Goal: Task Accomplishment & Management: Use online tool/utility

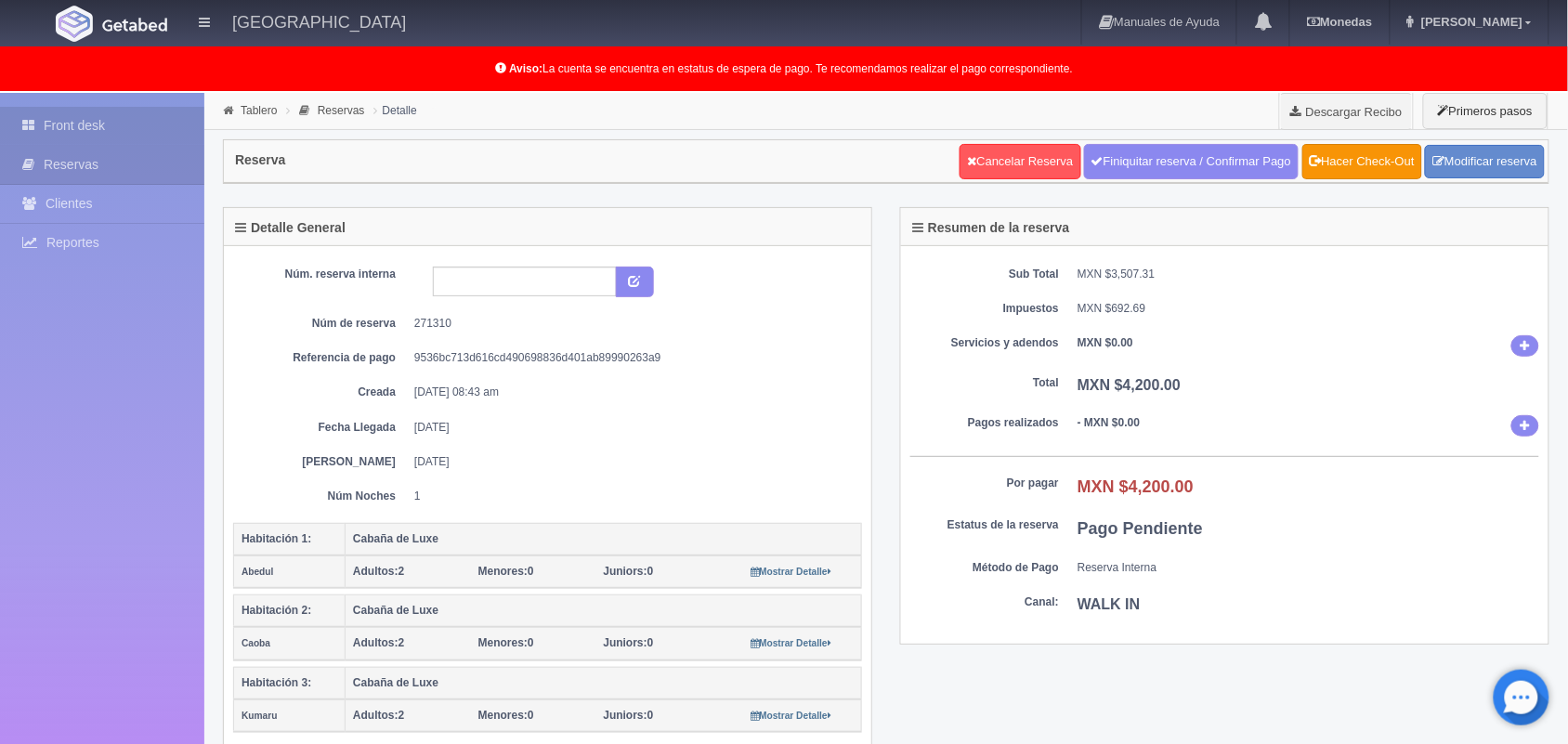
click at [126, 115] on link "Front desk" at bounding box center [102, 126] width 204 height 38
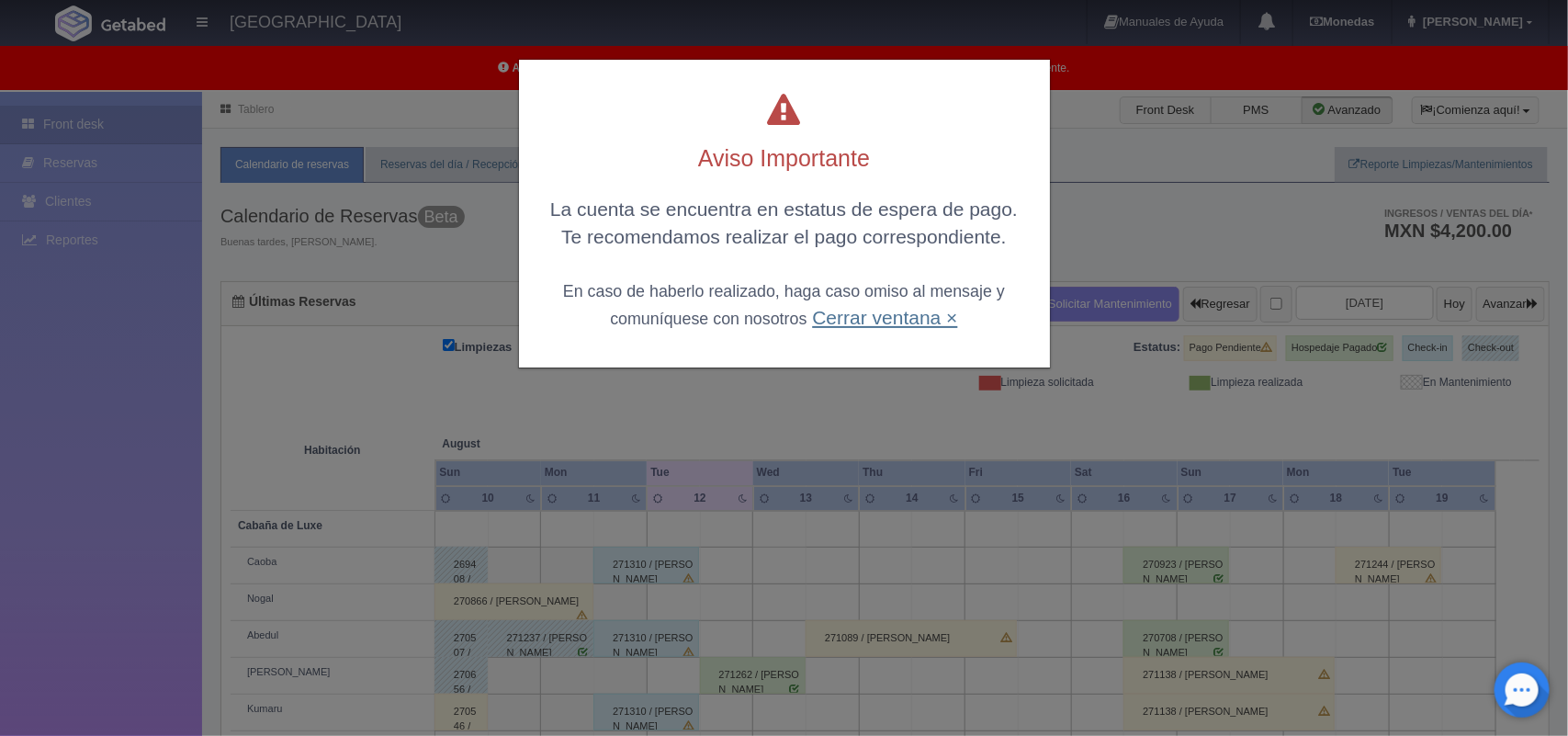
click at [893, 320] on link "Cerrar ventana ×" at bounding box center [884, 317] width 145 height 21
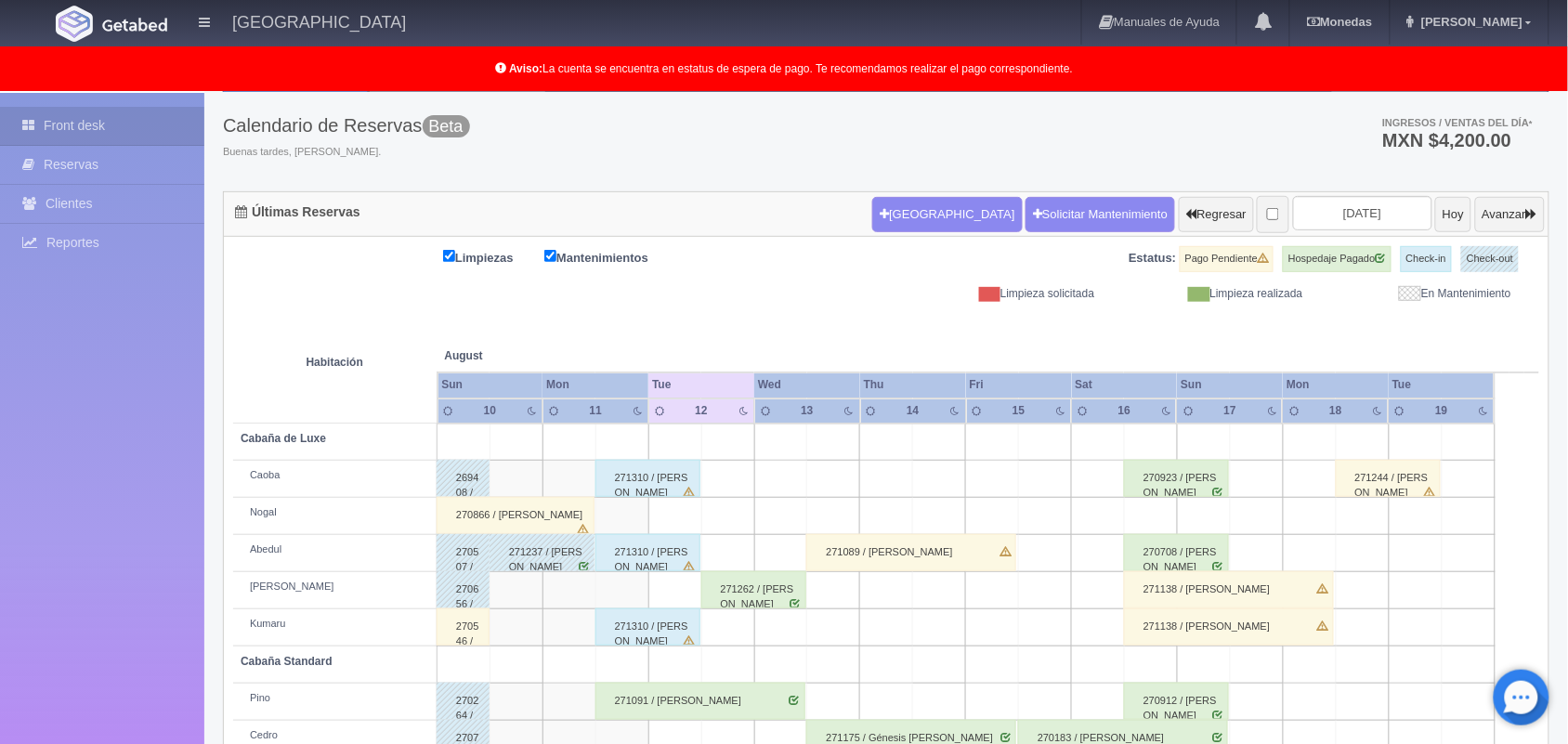
scroll to position [140, 0]
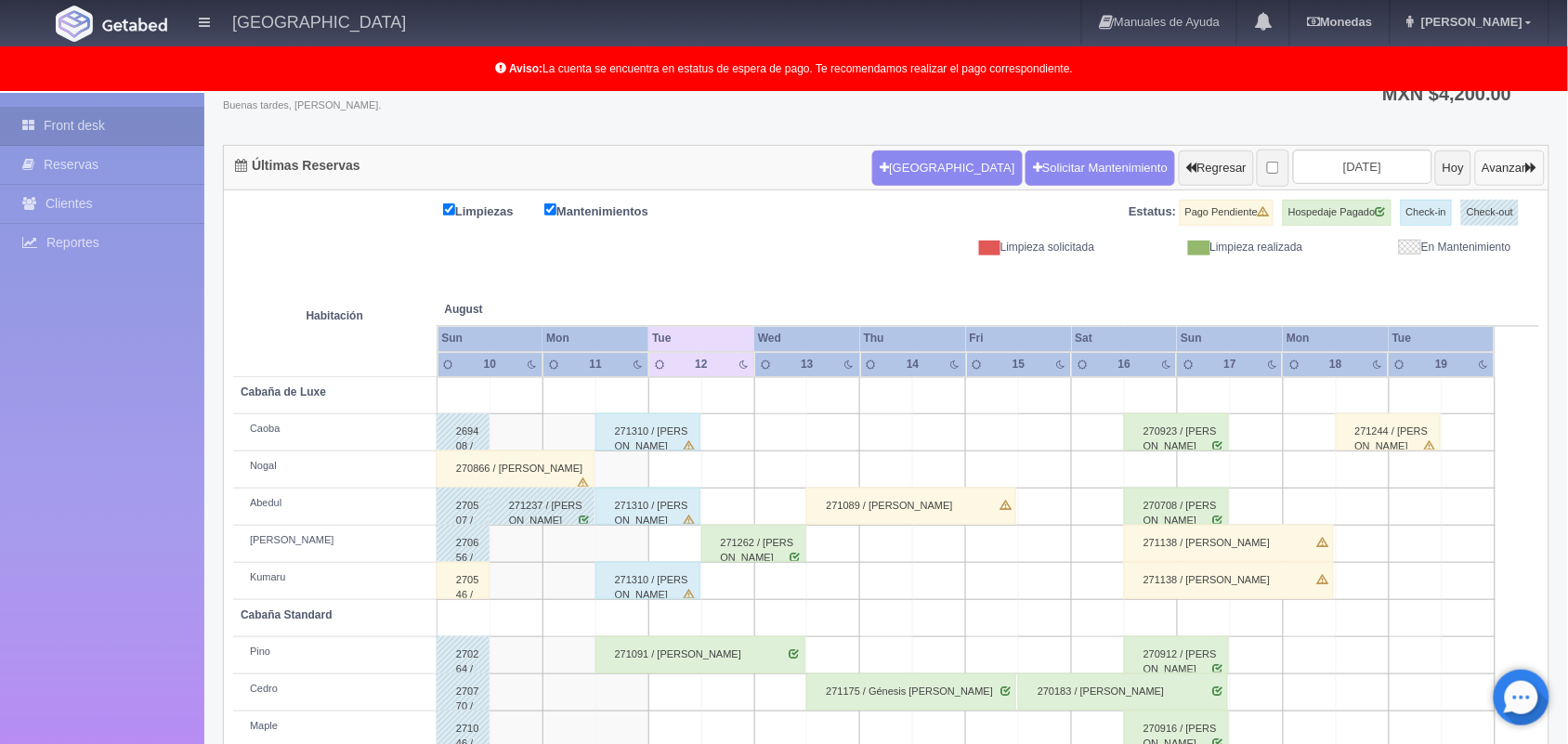
click at [1484, 165] on button "Avanzar" at bounding box center [1509, 168] width 70 height 35
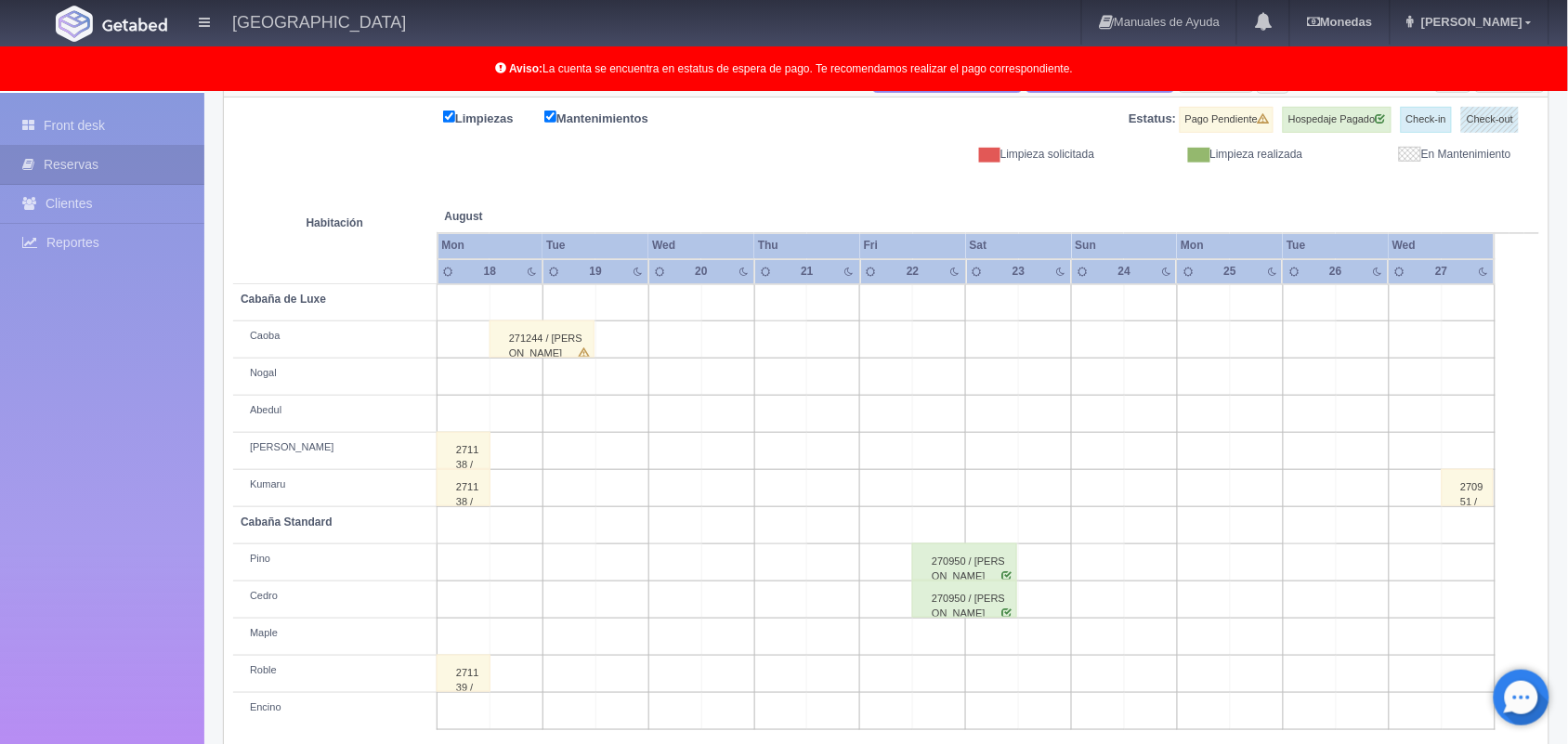
scroll to position [258, 0]
